Goal: Transaction & Acquisition: Book appointment/travel/reservation

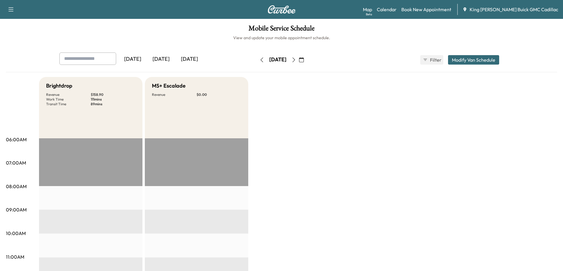
click at [296, 60] on icon "button" at bounding box center [293, 60] width 5 height 5
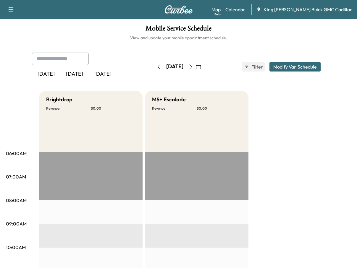
click at [302, 34] on h1 "Mobile Service Schedule" at bounding box center [178, 30] width 345 height 10
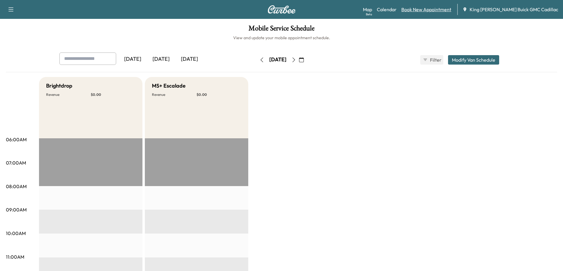
click at [429, 6] on link "Book New Appointment" at bounding box center [426, 9] width 50 height 7
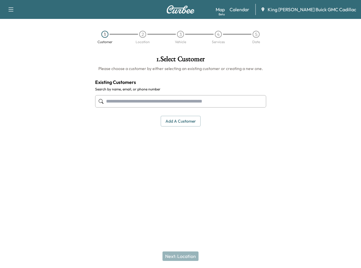
click at [190, 104] on input "text" at bounding box center [180, 101] width 171 height 12
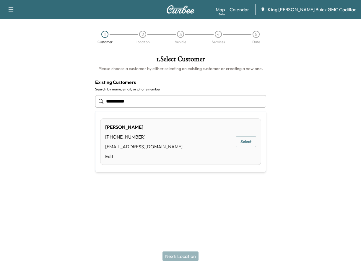
click at [241, 140] on button "Select" at bounding box center [246, 141] width 20 height 11
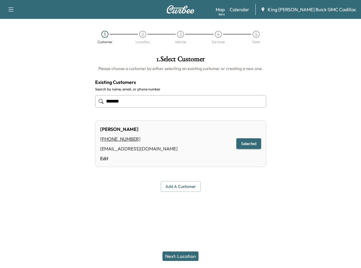
type input "******"
click at [186, 253] on button "Next: Location" at bounding box center [180, 255] width 36 height 9
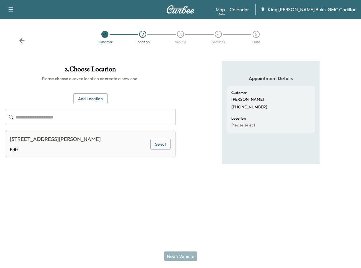
click at [168, 146] on button "Select" at bounding box center [160, 144] width 20 height 11
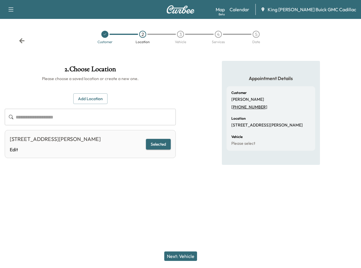
click at [190, 258] on button "Next: Vehicle" at bounding box center [180, 255] width 33 height 9
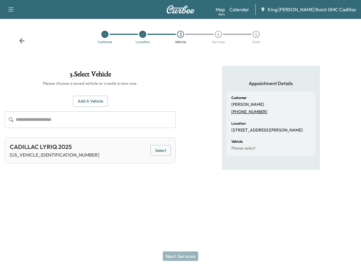
click at [158, 149] on button "Select" at bounding box center [160, 150] width 20 height 11
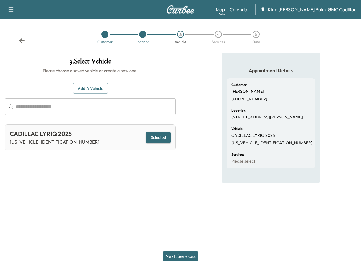
click at [190, 256] on button "Next: Services" at bounding box center [180, 255] width 35 height 9
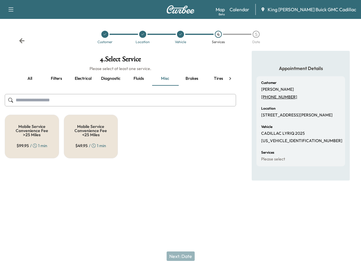
click at [178, 148] on div "Mobile Service Convenience Fee >25 Miles $ 99.95 / 1 min Mobile Service Conveni…" at bounding box center [120, 137] width 231 height 44
click at [29, 80] on button "all" at bounding box center [30, 78] width 27 height 14
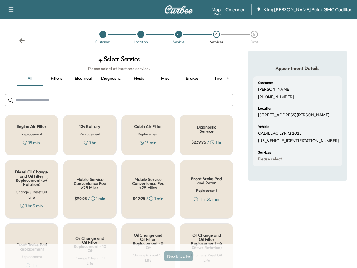
drag, startPoint x: 41, startPoint y: 102, endPoint x: 42, endPoint y: 86, distance: 16.0
click at [40, 100] on input "text" at bounding box center [119, 100] width 228 height 12
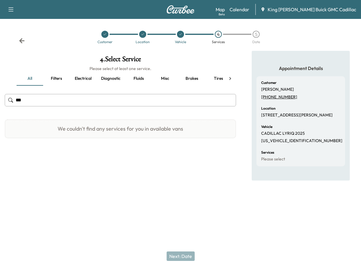
type input "****"
drag, startPoint x: 46, startPoint y: 99, endPoint x: 31, endPoint y: 83, distance: 21.5
click at [0, 97] on html "Book New Appointment Support Log Out Map Beta Calendar King [PERSON_NAME] Buick…" at bounding box center [180, 134] width 361 height 268
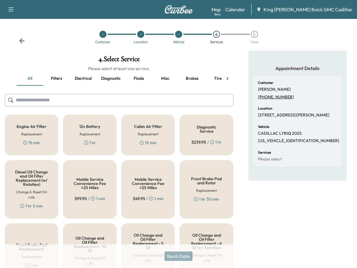
click at [229, 145] on div "Diagnostic Service $ 239.95 / 1 hr" at bounding box center [205, 135] width 53 height 41
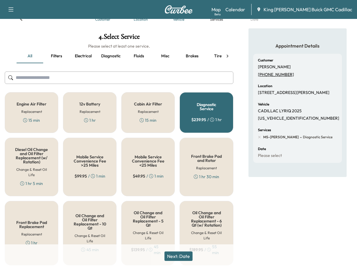
scroll to position [59, 0]
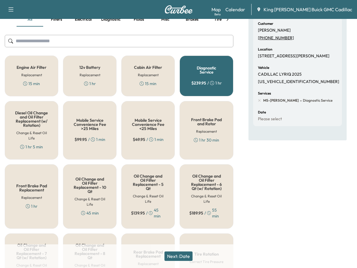
click at [177, 263] on div "Next: Date" at bounding box center [178, 256] width 357 height 24
click at [179, 258] on button "Next: Date" at bounding box center [178, 255] width 28 height 9
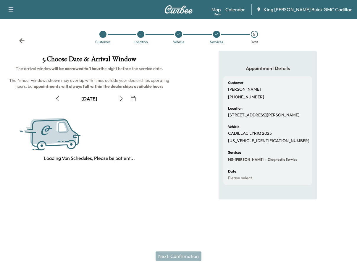
scroll to position [0, 0]
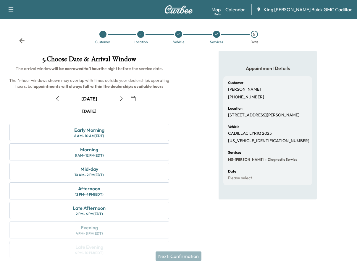
click at [133, 99] on icon "button" at bounding box center [133, 98] width 5 height 5
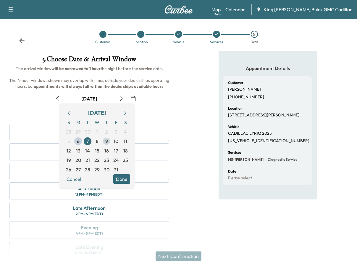
click at [108, 141] on span "9" at bounding box center [106, 140] width 9 height 9
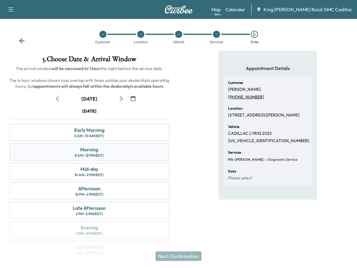
click at [95, 155] on div "8 AM - 12 PM (EDT)" at bounding box center [89, 155] width 29 height 5
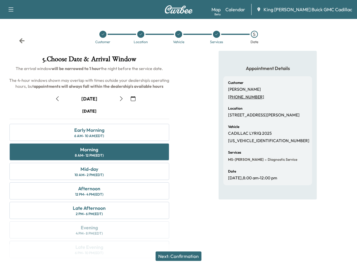
click at [179, 256] on button "Next: Confirmation" at bounding box center [178, 255] width 46 height 9
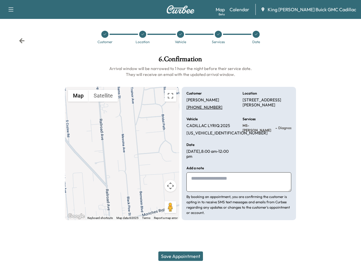
drag, startPoint x: 40, startPoint y: 130, endPoint x: 53, endPoint y: 124, distance: 13.8
click at [40, 130] on div at bounding box center [30, 138] width 60 height 174
click at [249, 8] on link "Calendar" at bounding box center [240, 9] width 20 height 7
